Goal: Task Accomplishment & Management: Manage account settings

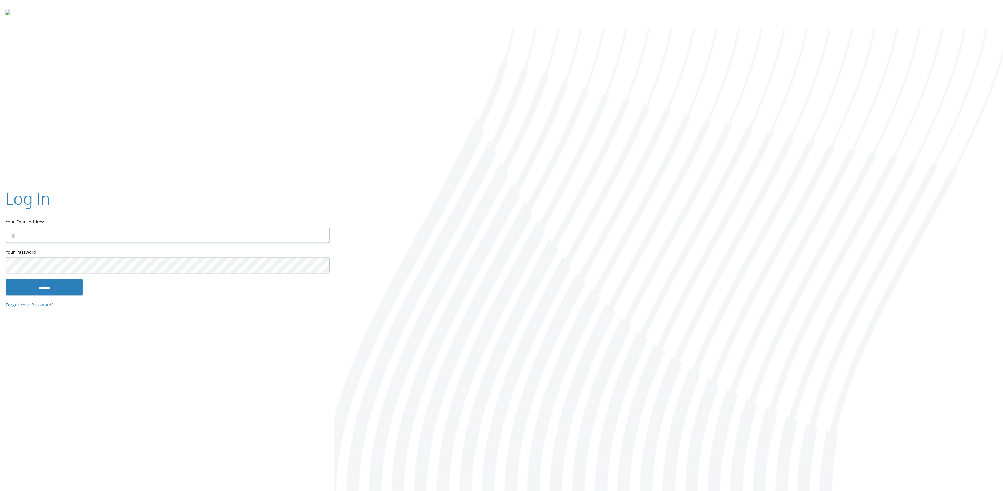
click at [71, 239] on input "Your Email Address" at bounding box center [168, 235] width 324 height 16
type input "**********"
click at [24, 285] on input "******" at bounding box center [44, 286] width 77 height 17
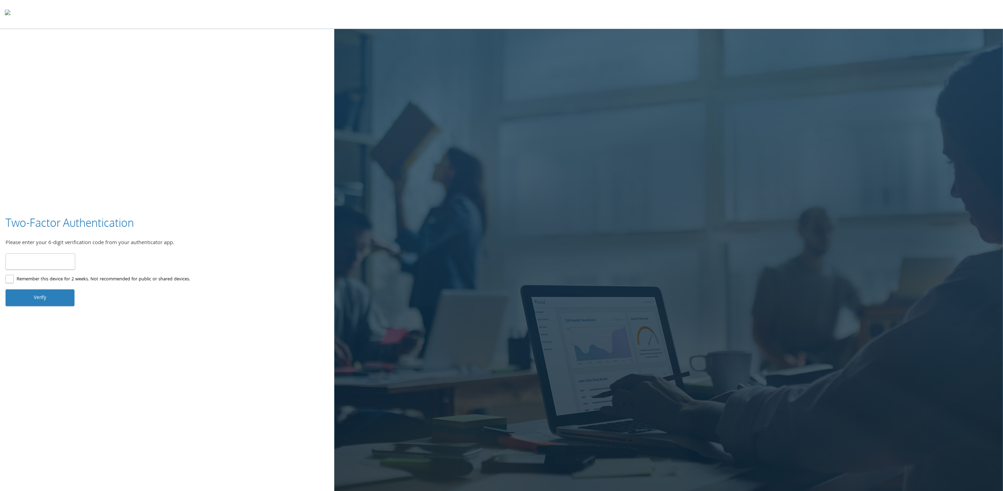
type input "******"
